Goal: Entertainment & Leisure: Consume media (video, audio)

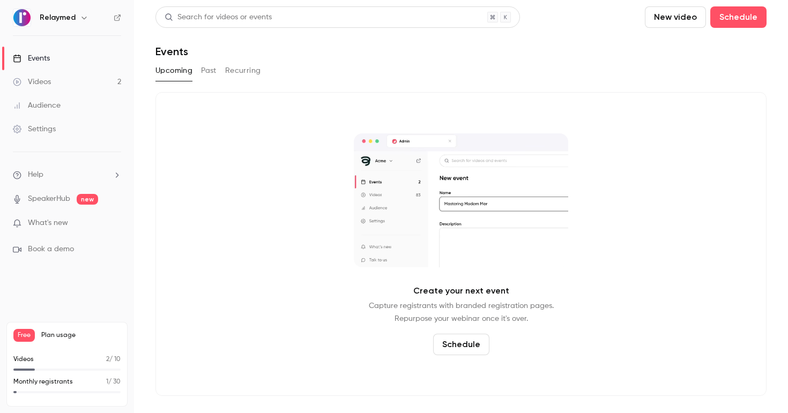
click at [57, 54] on link "Events" at bounding box center [67, 59] width 134 height 24
click at [78, 80] on link "Videos 2" at bounding box center [67, 82] width 134 height 24
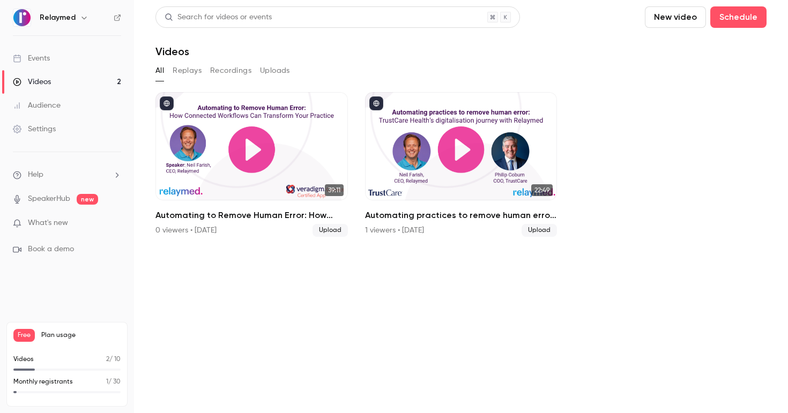
click at [106, 220] on div "What's new" at bounding box center [67, 223] width 108 height 11
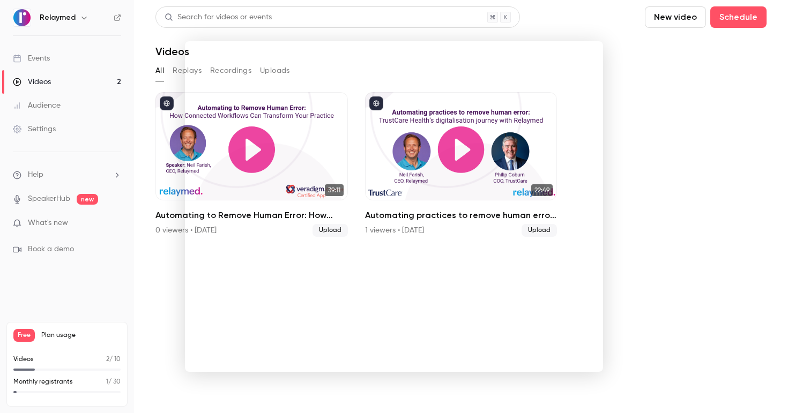
click at [665, 62] on div at bounding box center [394, 206] width 788 height 413
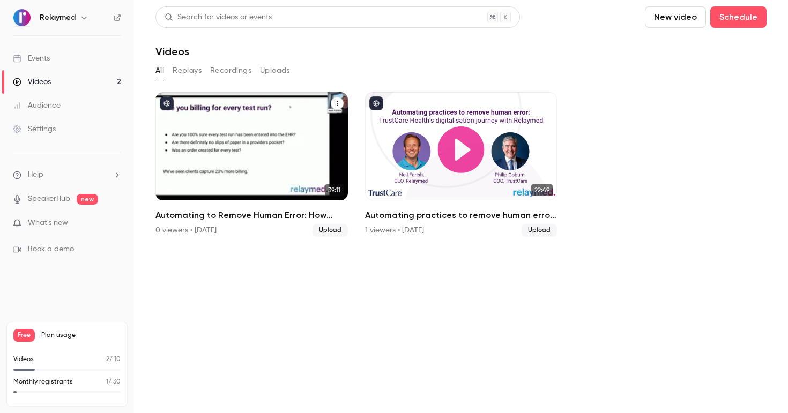
click at [232, 187] on div "Automating to Remove Human Error: How Connected Workflows Can Transform Your Pr…" at bounding box center [251, 146] width 192 height 108
